Goal: Obtain resource: Obtain resource

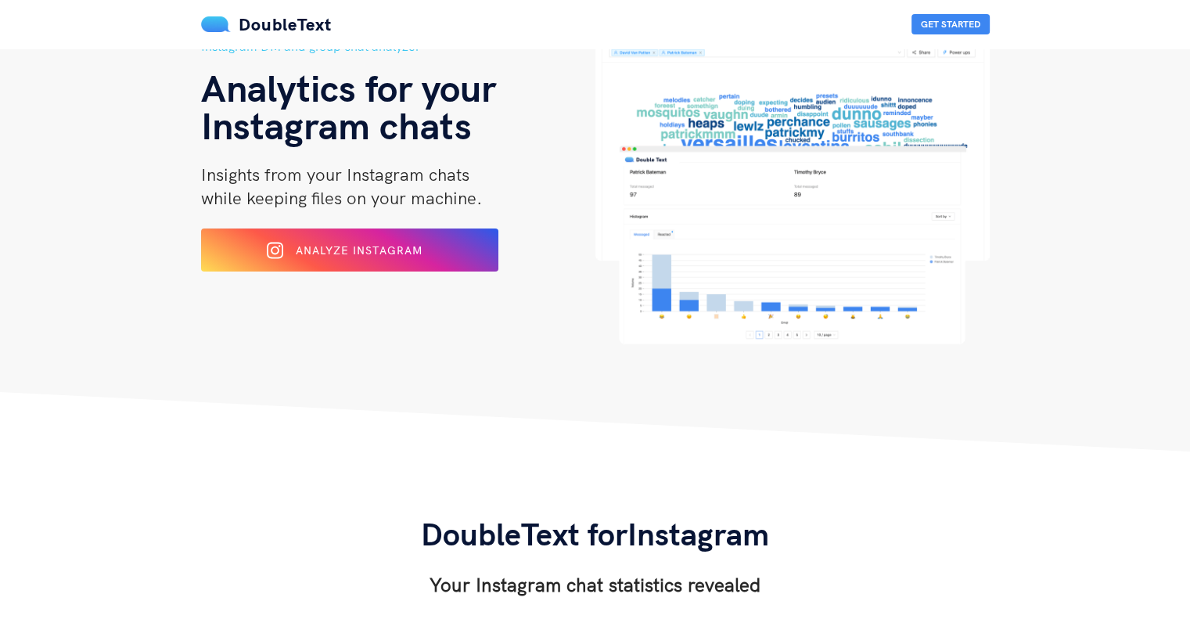
scroll to position [78, 0]
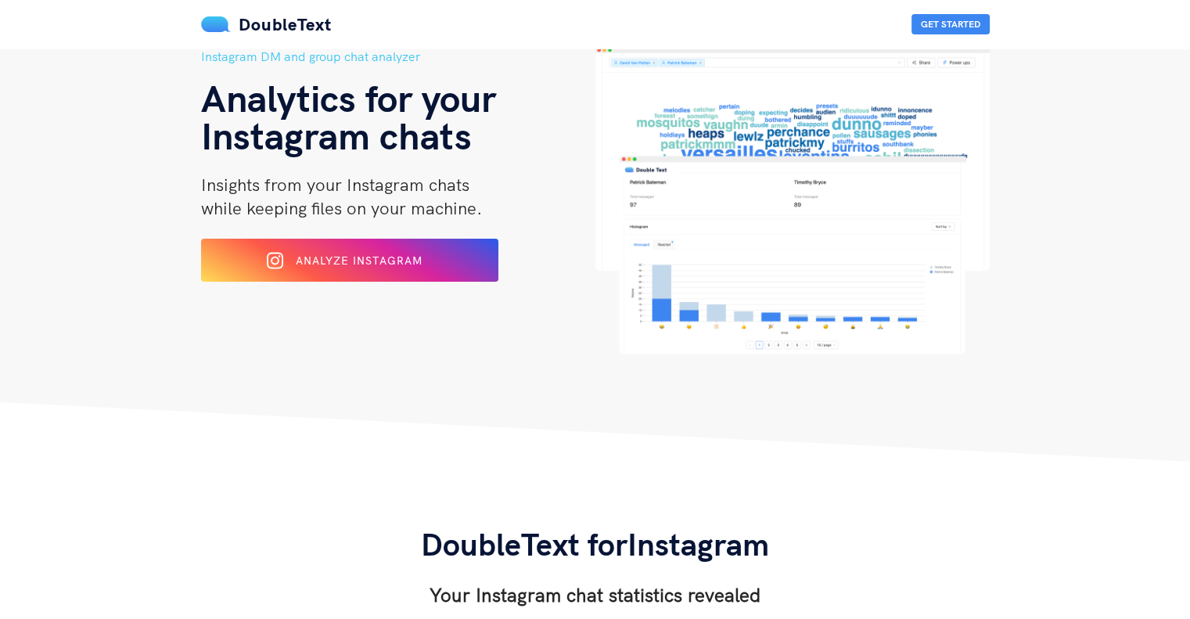
click at [379, 266] on span "Analyze Instagram" at bounding box center [359, 261] width 127 height 14
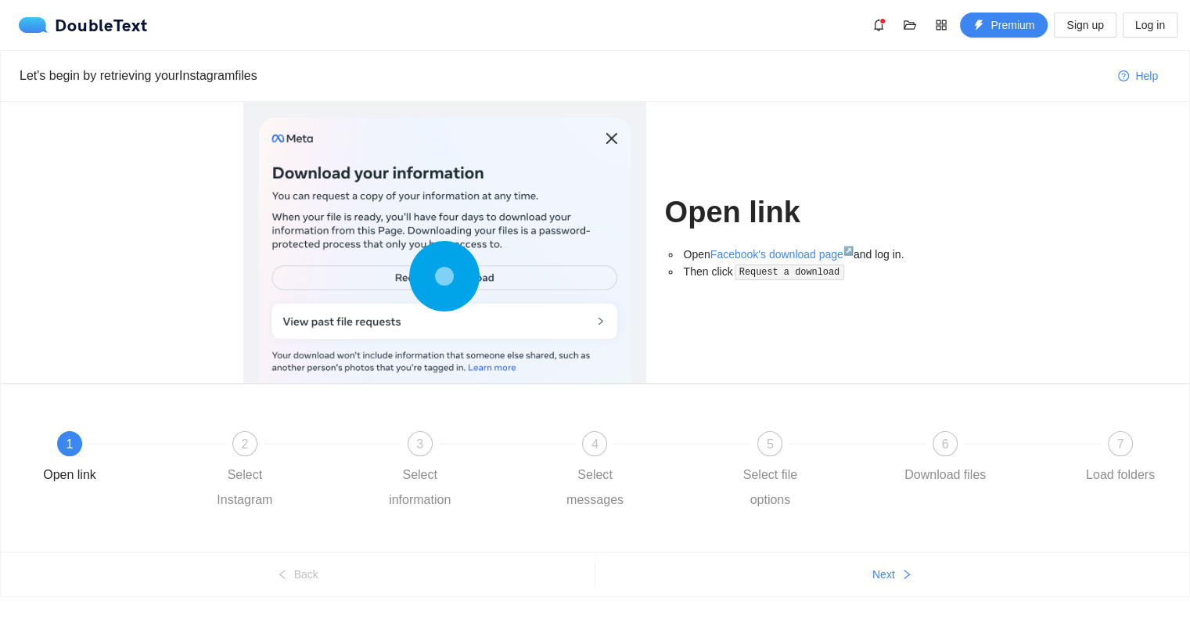
scroll to position [38, 0]
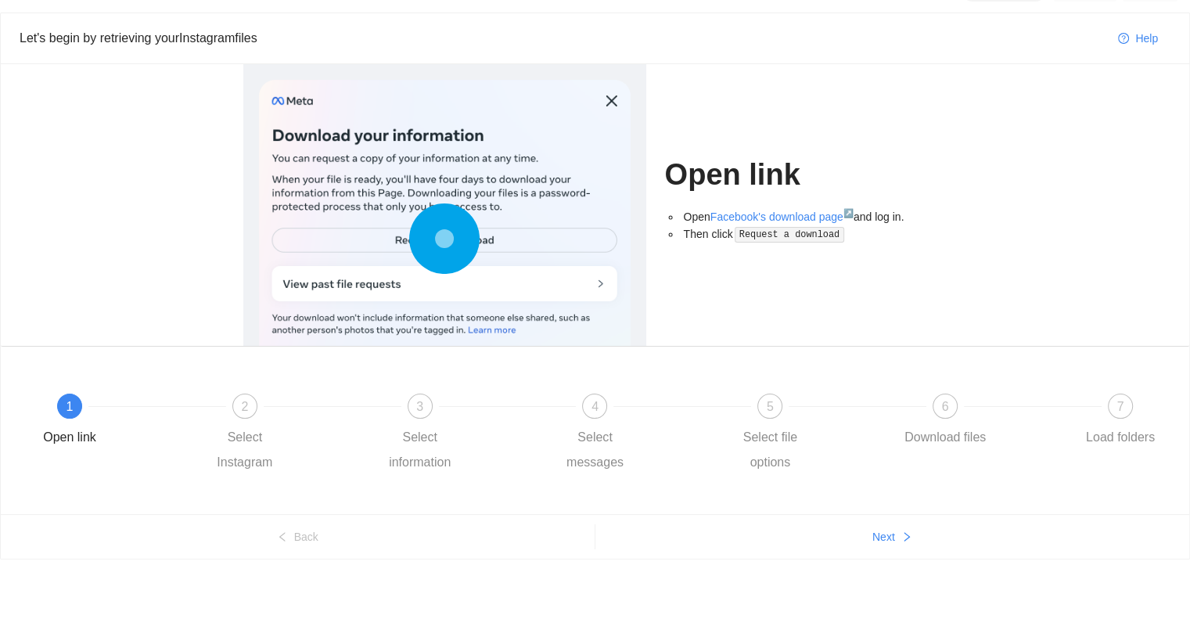
click at [235, 409] on div "2" at bounding box center [244, 406] width 25 height 25
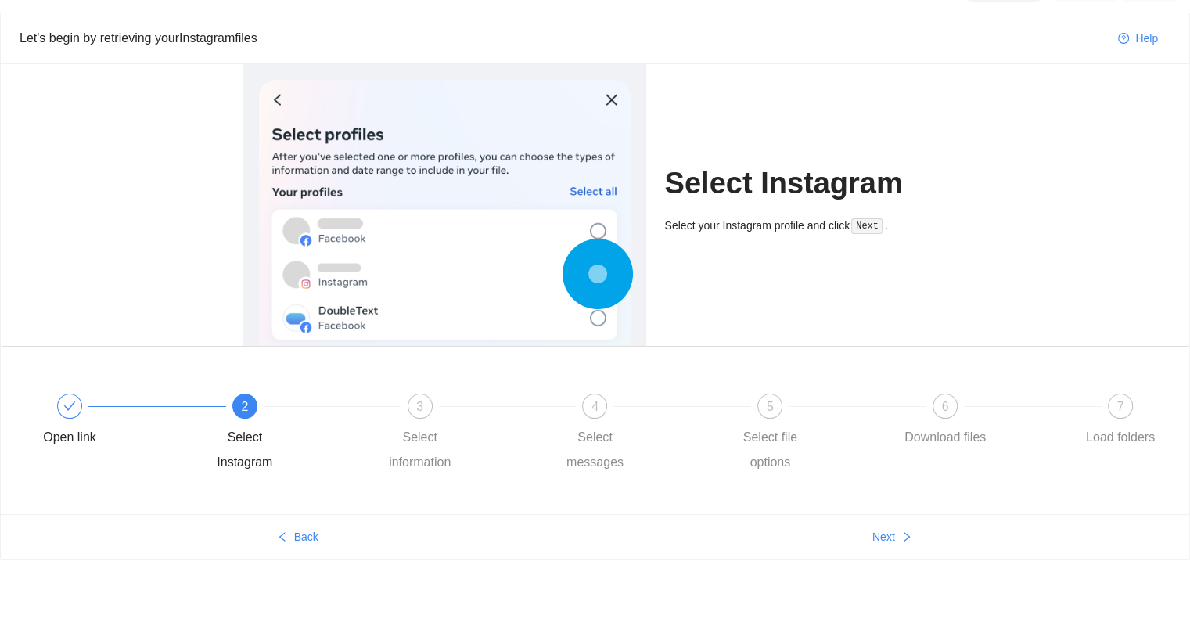
click at [71, 400] on span at bounding box center [69, 406] width 13 height 13
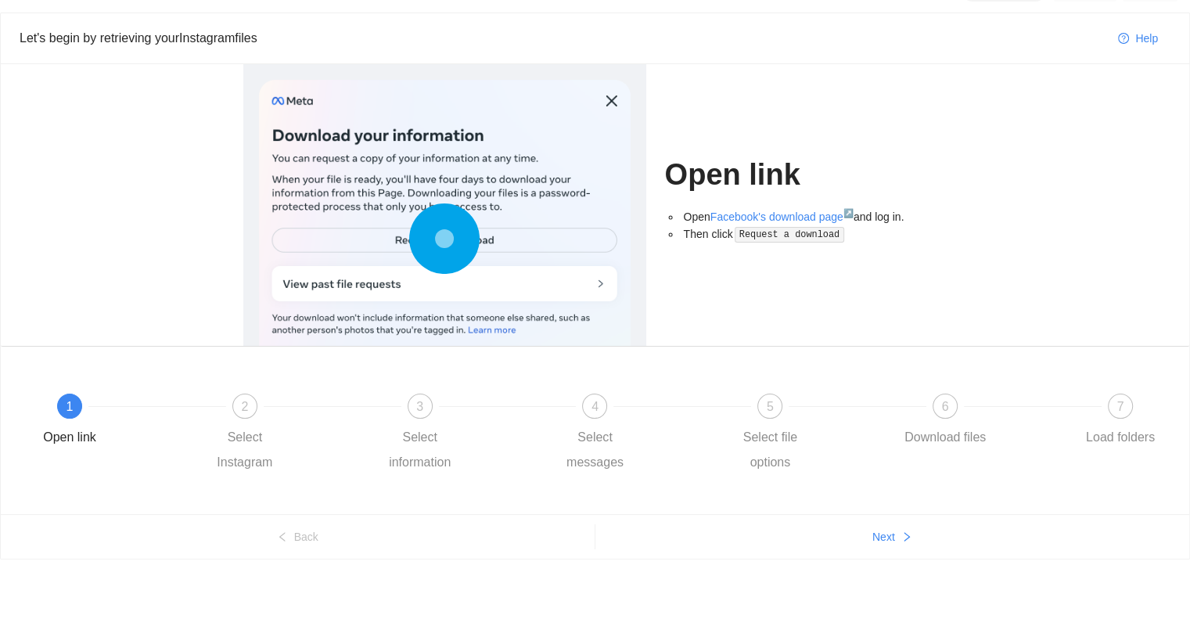
click at [792, 214] on link "Facebook's download page ↗" at bounding box center [782, 216] width 143 height 13
